Goal: Entertainment & Leisure: Browse casually

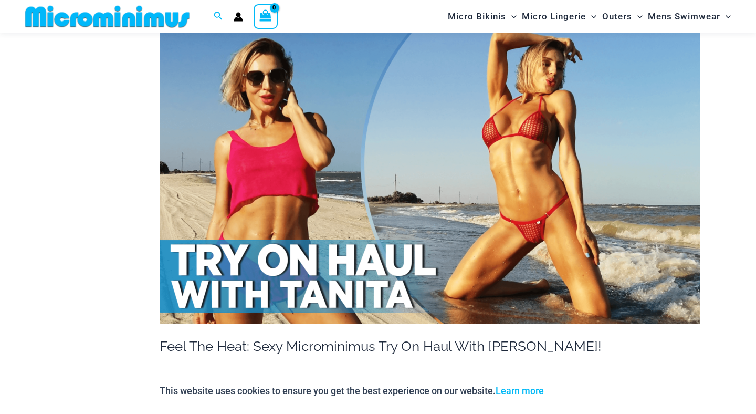
scroll to position [558, 0]
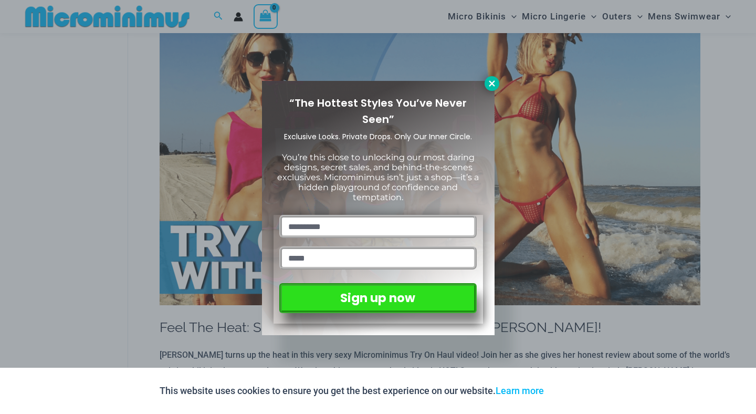
click at [487, 83] on icon at bounding box center [491, 83] width 9 height 9
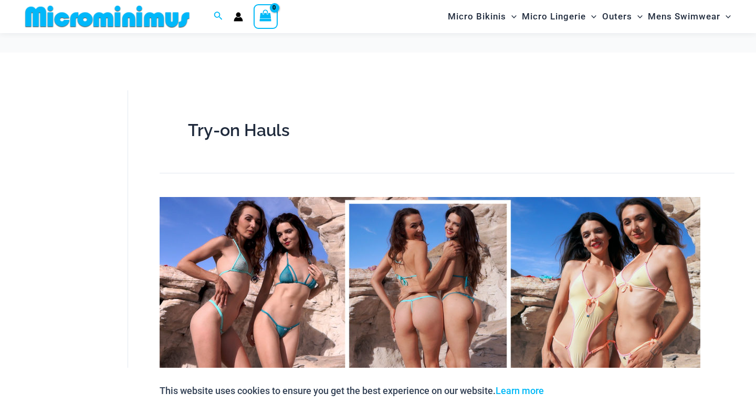
scroll to position [513, 0]
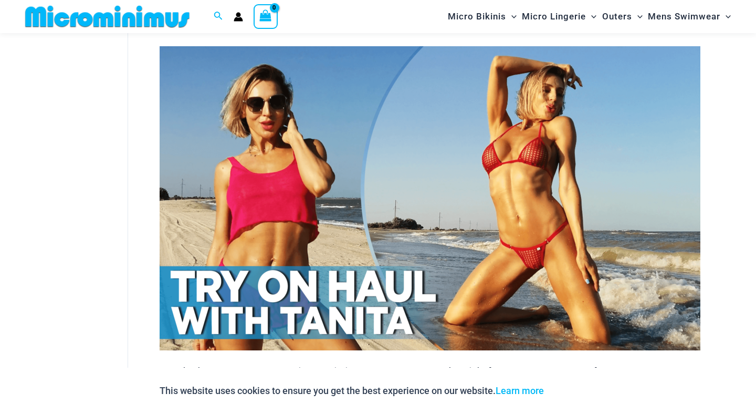
click at [434, 189] on img at bounding box center [430, 198] width 541 height 304
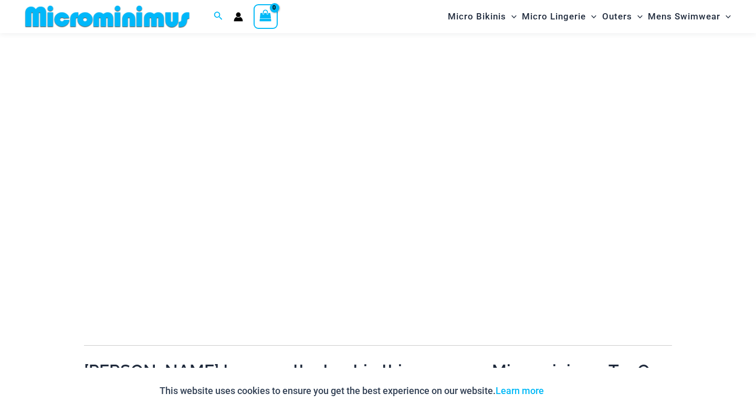
scroll to position [209, 0]
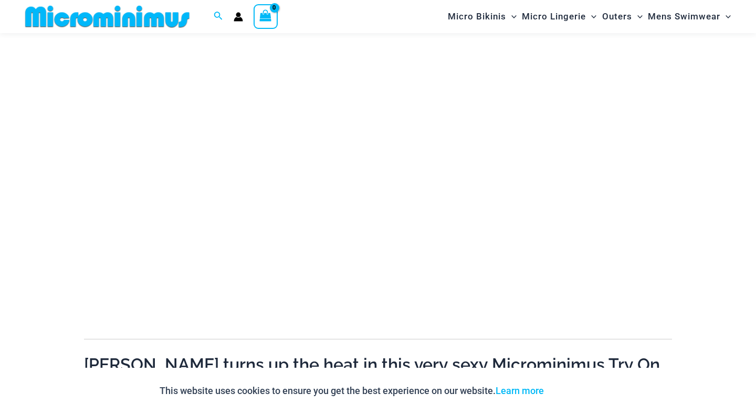
scroll to position [143, 0]
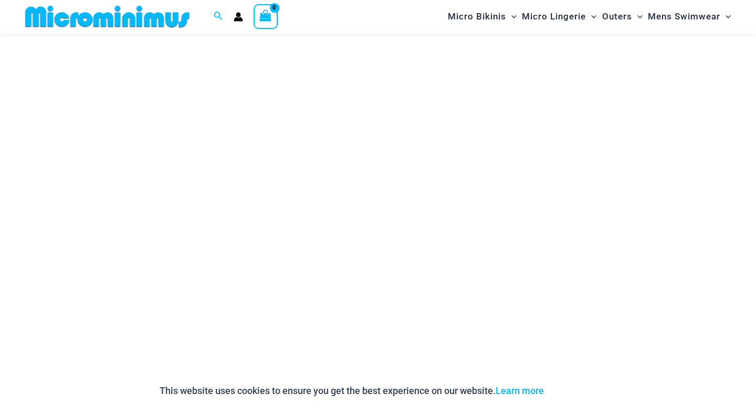
scroll to position [112, 0]
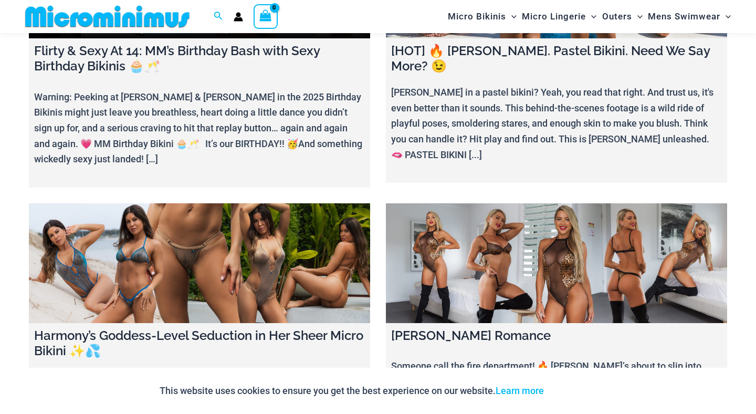
scroll to position [176, 0]
